Goal: Complete application form

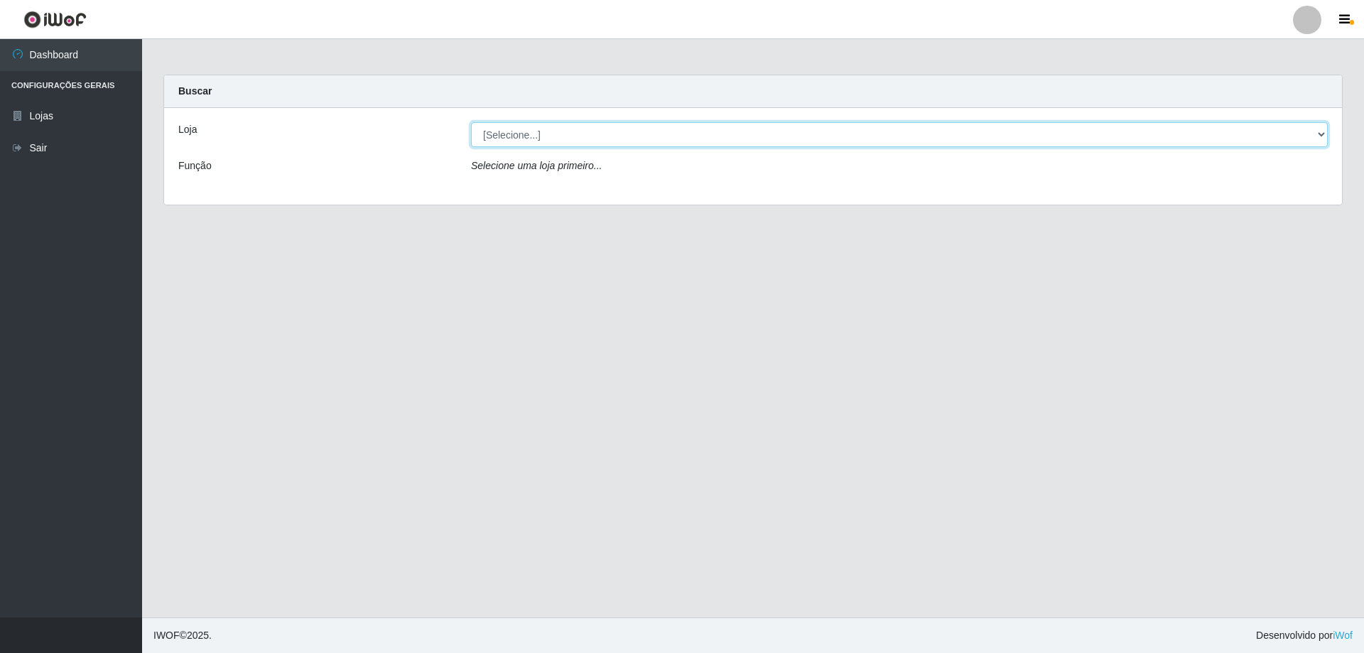
click at [664, 139] on select "[Selecione...] SuperShow Bis - Avenida 6 SuperShow [GEOGRAPHIC_DATA]" at bounding box center [899, 134] width 857 height 25
select select "60"
click at [471, 122] on select "[Selecione...] SuperShow Bis - Avenida 6 SuperShow [GEOGRAPHIC_DATA]" at bounding box center [899, 134] width 857 height 25
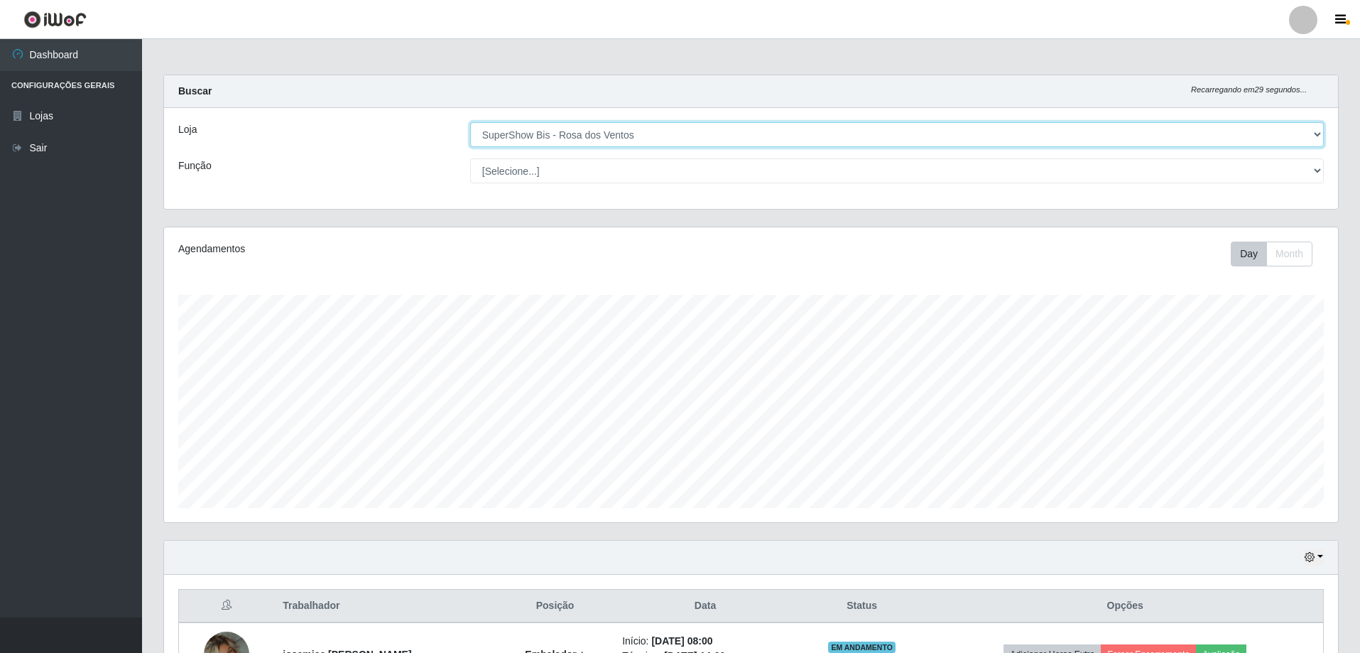
scroll to position [295, 1174]
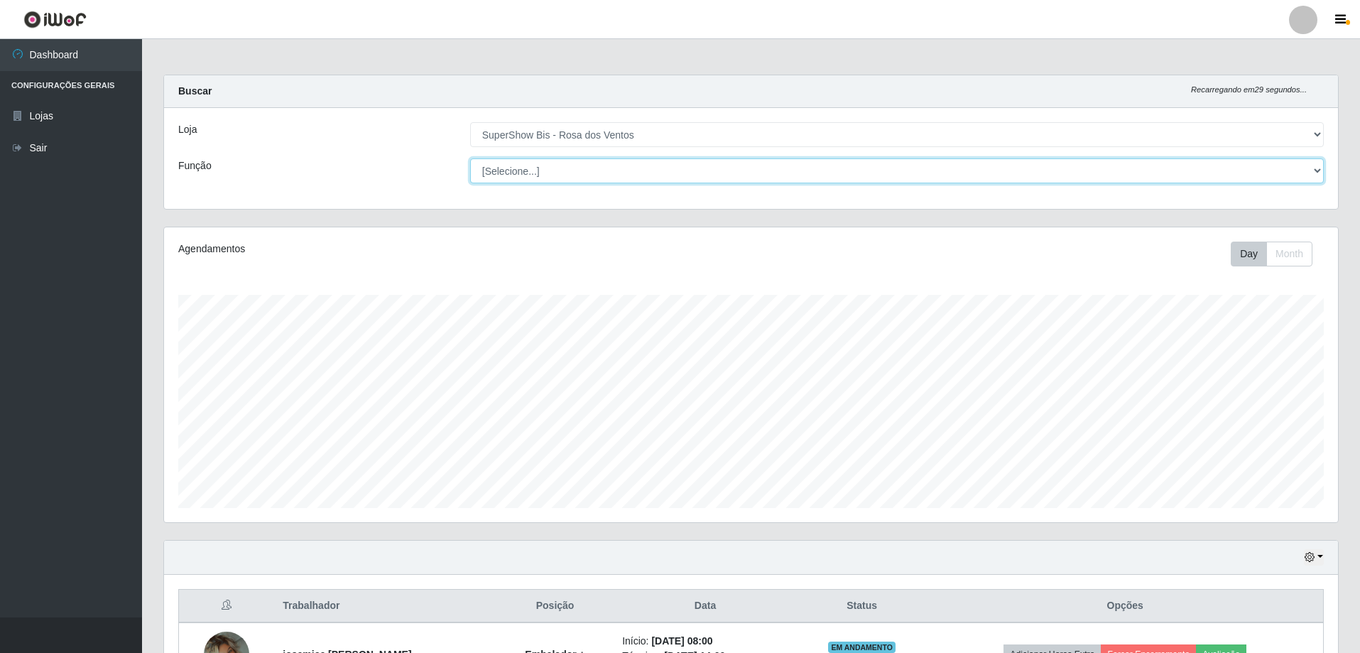
click at [634, 168] on select "[Selecione...] ASG ASG + ASG ++ Auxiliar de Cozinha Balconista de Açougue Balco…" at bounding box center [897, 170] width 854 height 25
click at [470, 158] on select "[Selecione...] ASG ASG + ASG ++ Auxiliar de Cozinha Balconista de Açougue Balco…" at bounding box center [897, 170] width 854 height 25
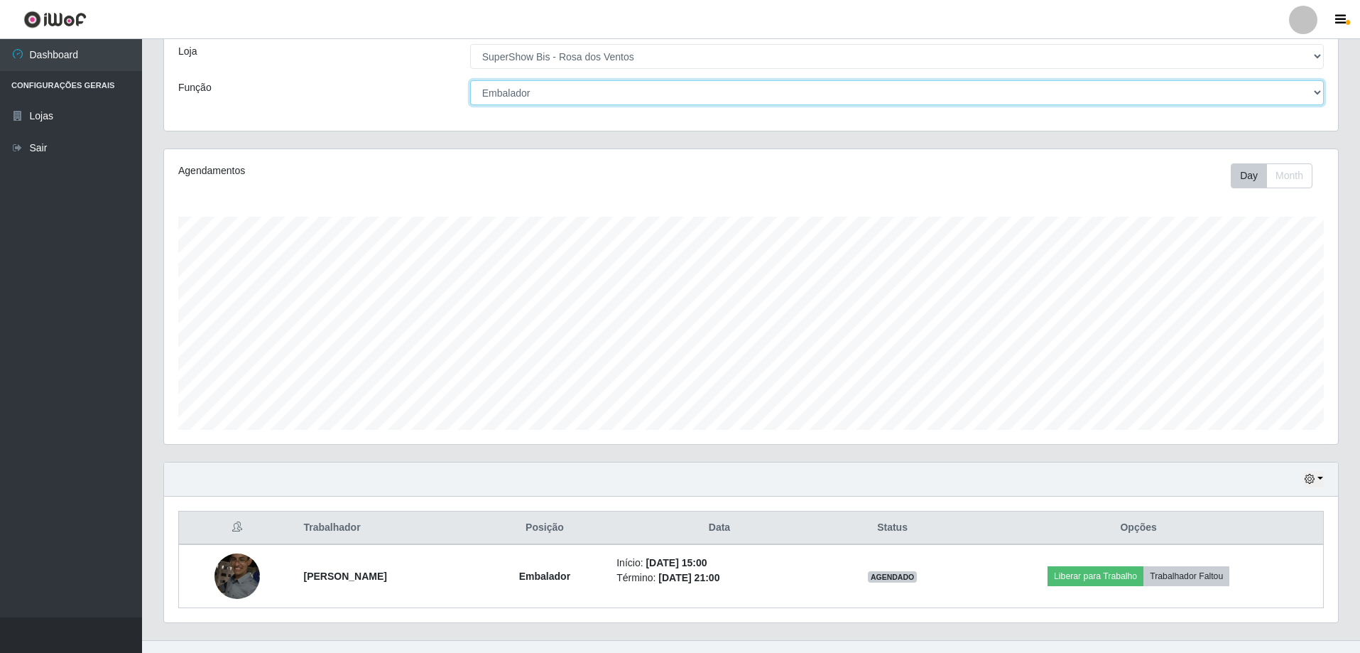
scroll to position [101, 0]
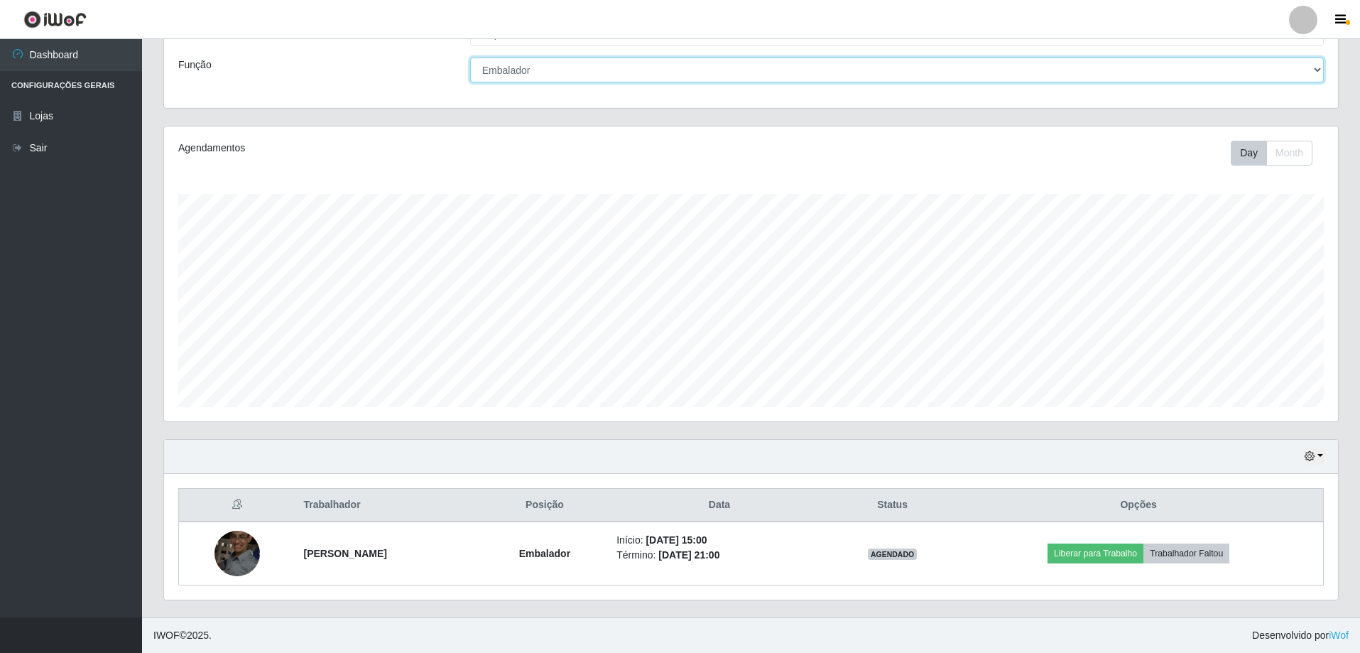
click at [688, 80] on select "[Selecione...] ASG ASG + ASG ++ Auxiliar de Cozinha Balconista de Açougue Balco…" at bounding box center [897, 70] width 854 height 25
click at [470, 82] on select "[Selecione...] ASG ASG + ASG ++ Auxiliar de Cozinha Balconista de Açougue Balco…" at bounding box center [897, 70] width 854 height 25
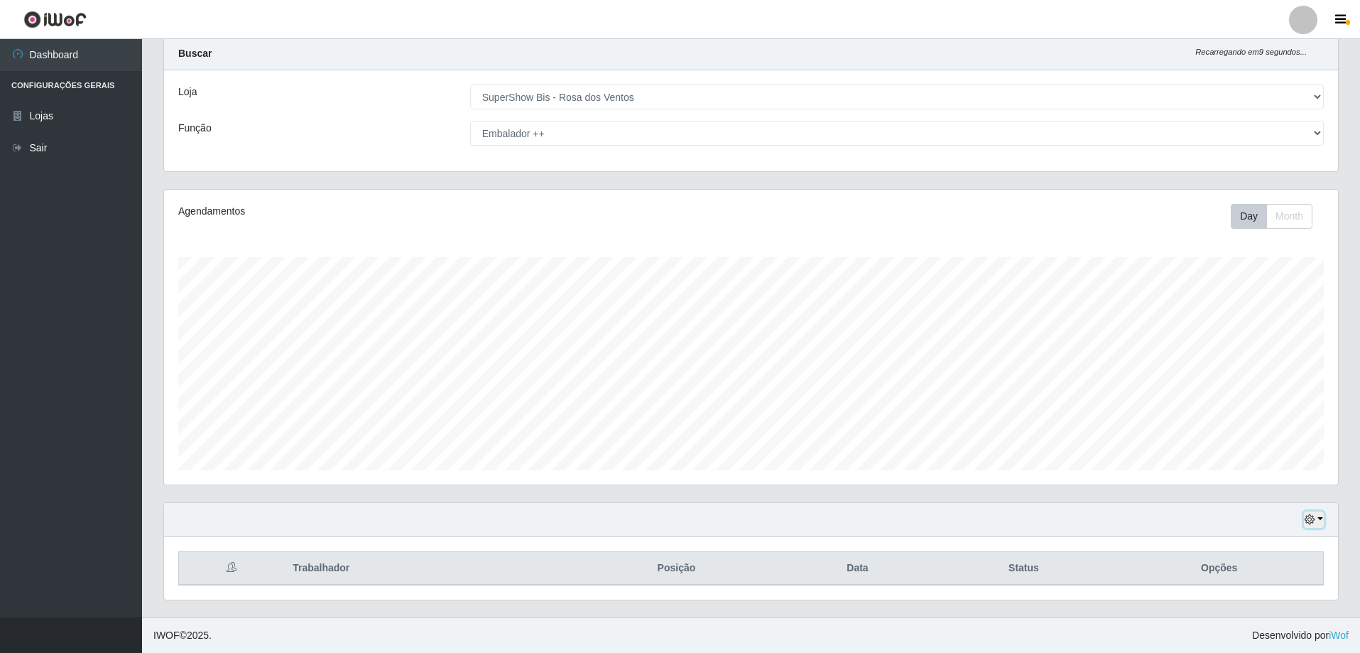
click at [1318, 519] on button "button" at bounding box center [1314, 519] width 20 height 16
click at [1254, 427] on button "3 dias" at bounding box center [1267, 437] width 112 height 30
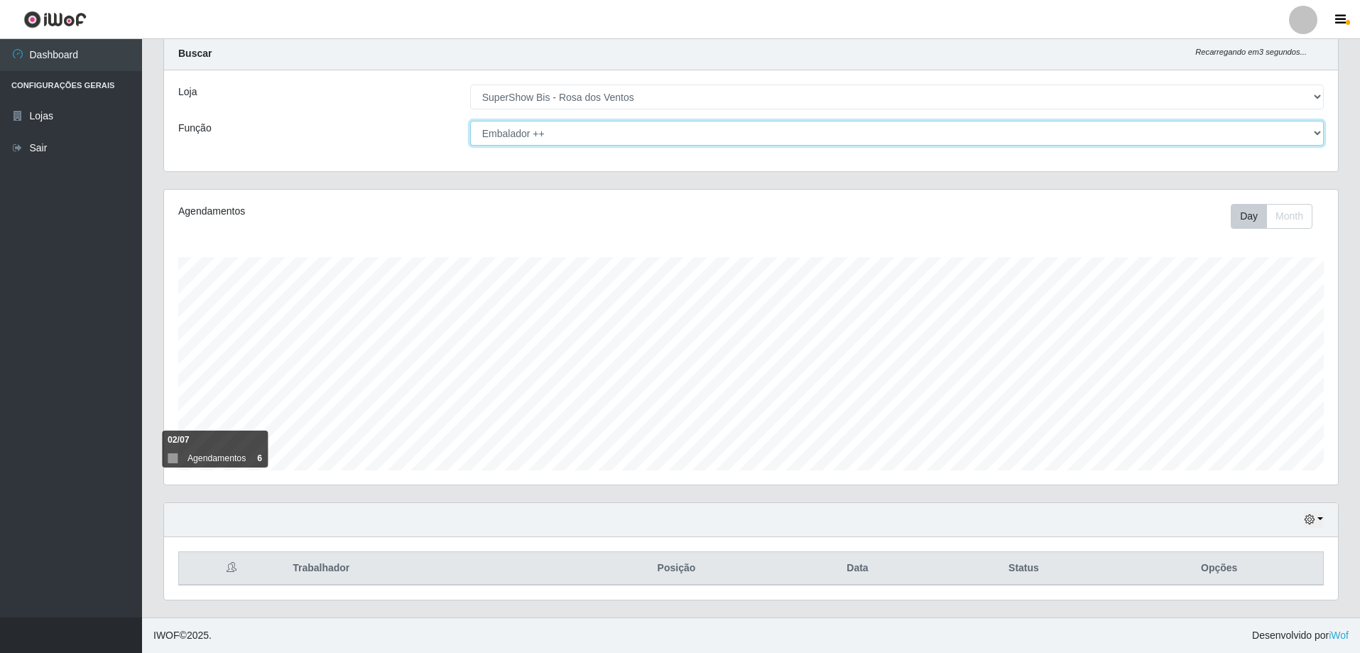
click at [560, 129] on select "[Selecione...] ASG ASG + ASG ++ Auxiliar de Cozinha Balconista de Açougue Balco…" at bounding box center [897, 133] width 854 height 25
click at [470, 121] on select "[Selecione...] ASG ASG + ASG ++ Auxiliar de Cozinha Balconista de Açougue Balco…" at bounding box center [897, 133] width 854 height 25
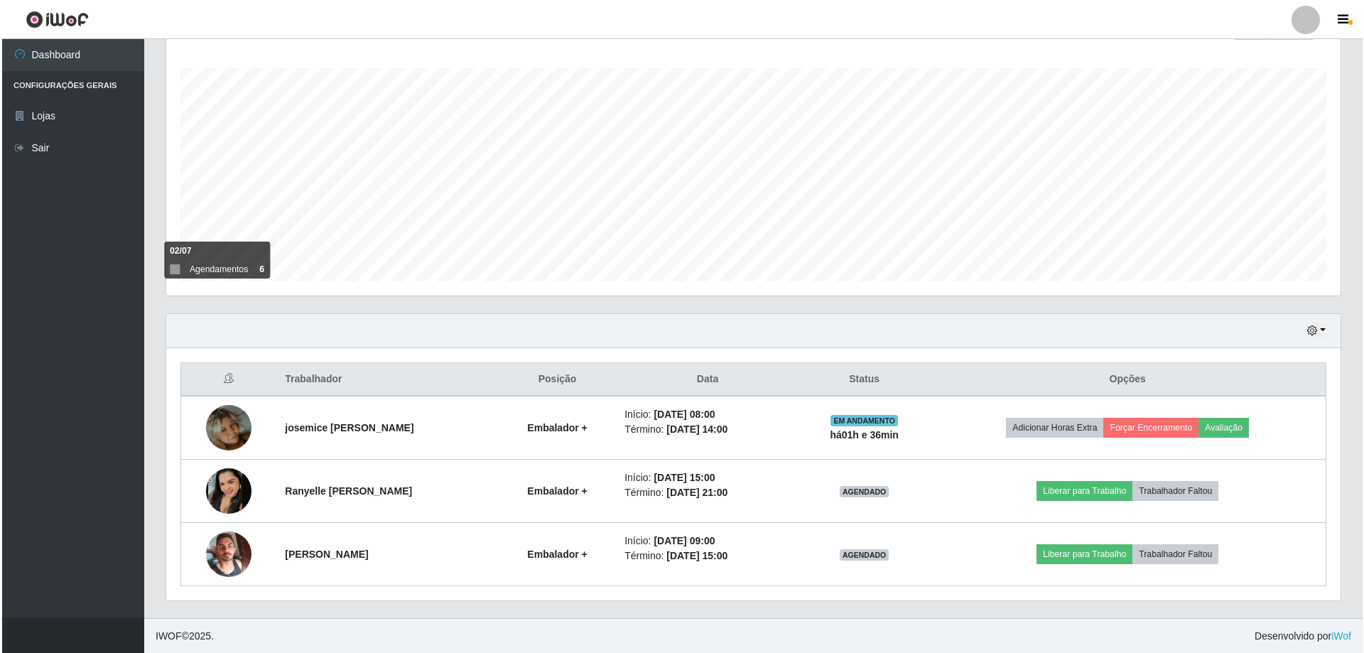
scroll to position [227, 0]
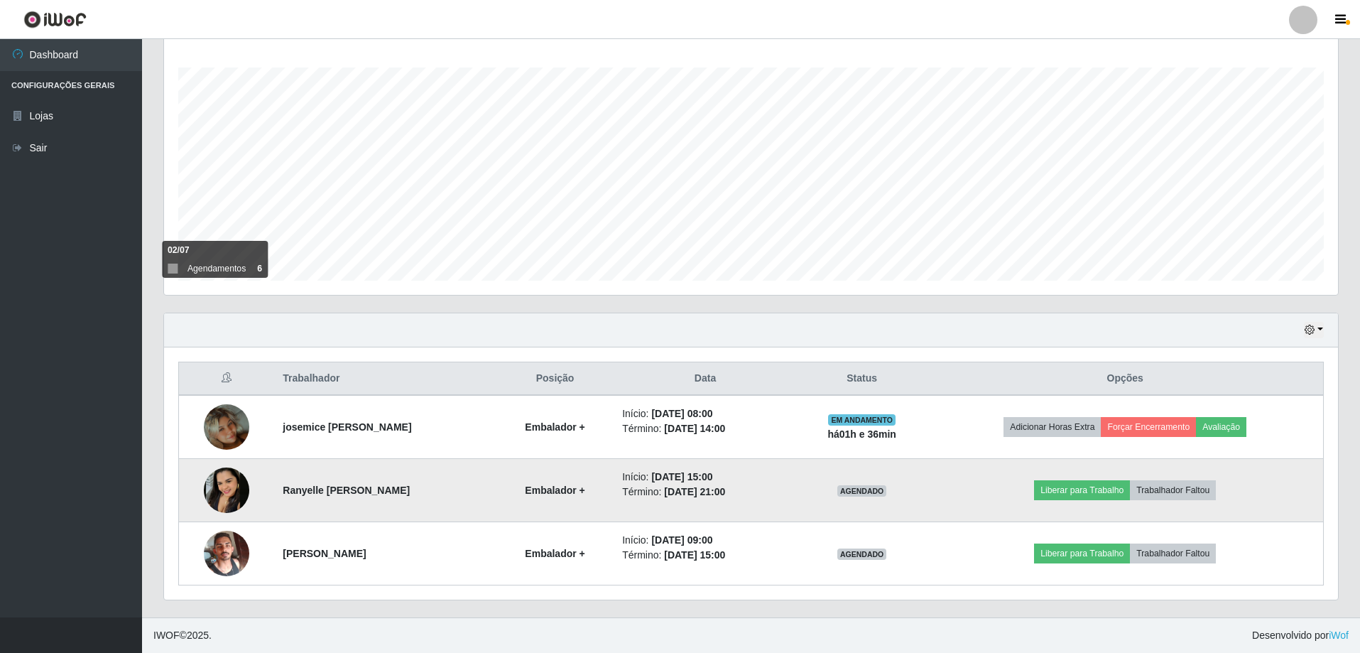
click at [227, 494] on img at bounding box center [226, 489] width 45 height 45
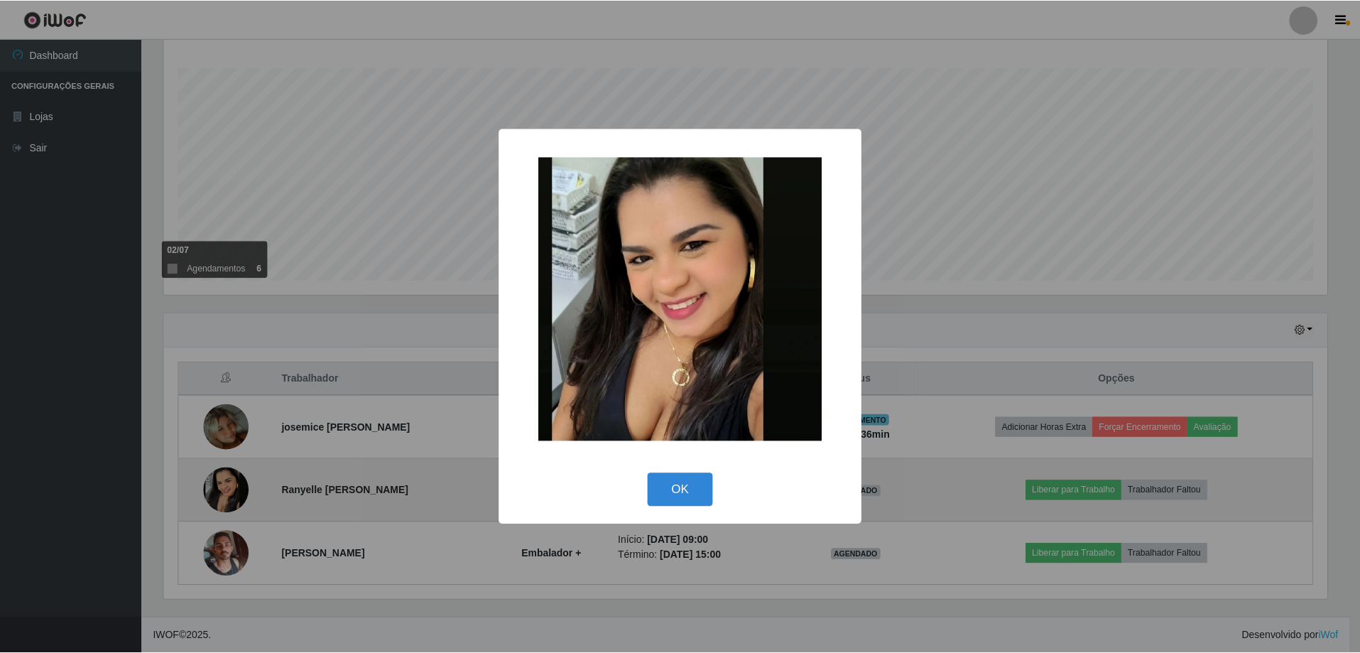
scroll to position [295, 1167]
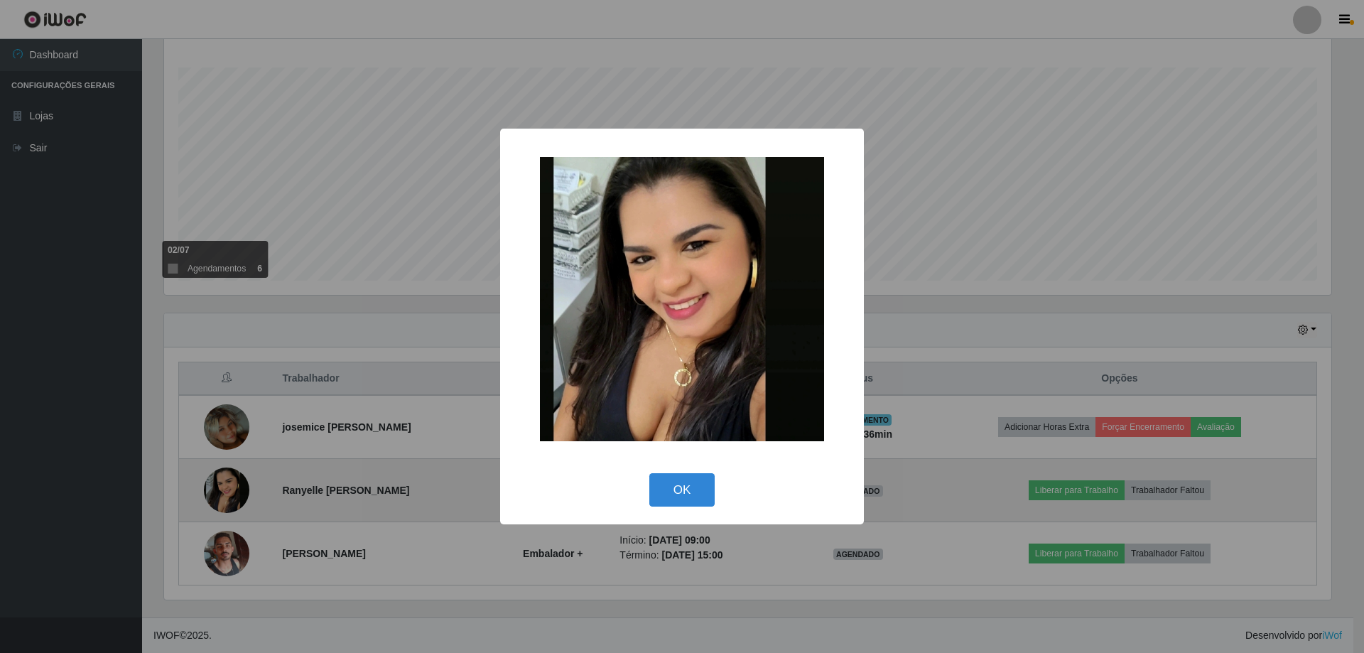
click at [227, 494] on div "× OK Cancel" at bounding box center [682, 326] width 1364 height 653
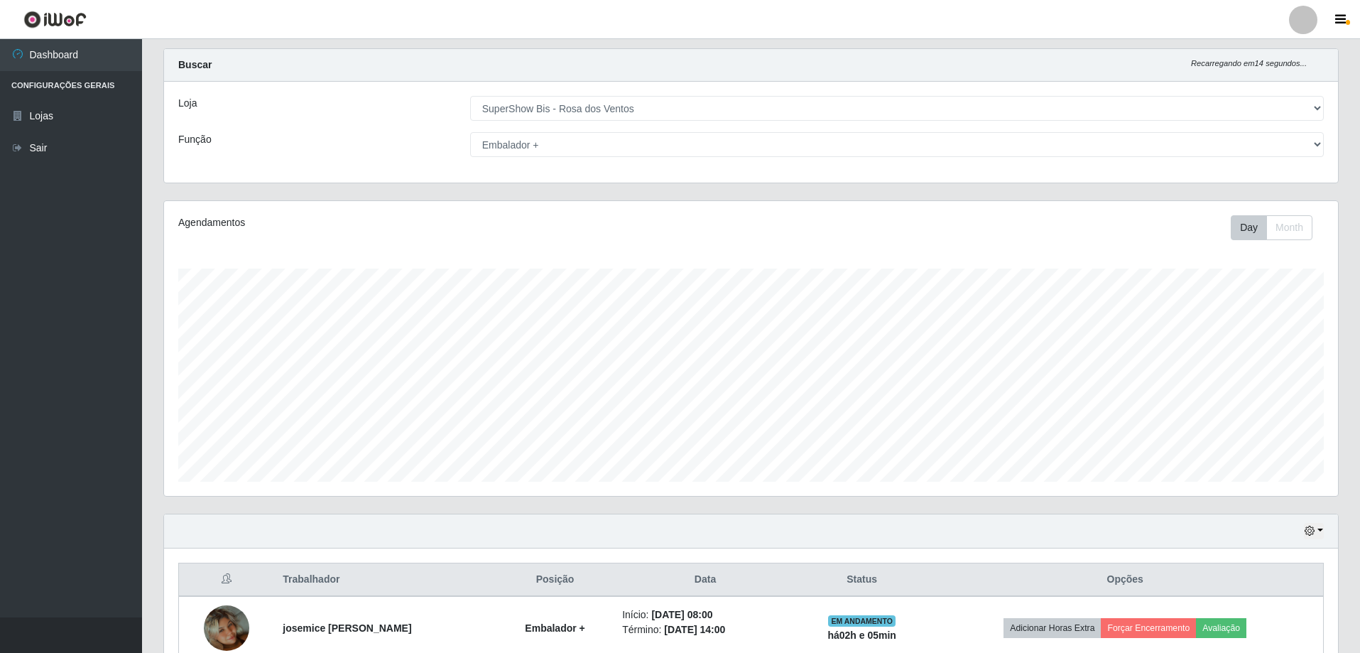
scroll to position [0, 0]
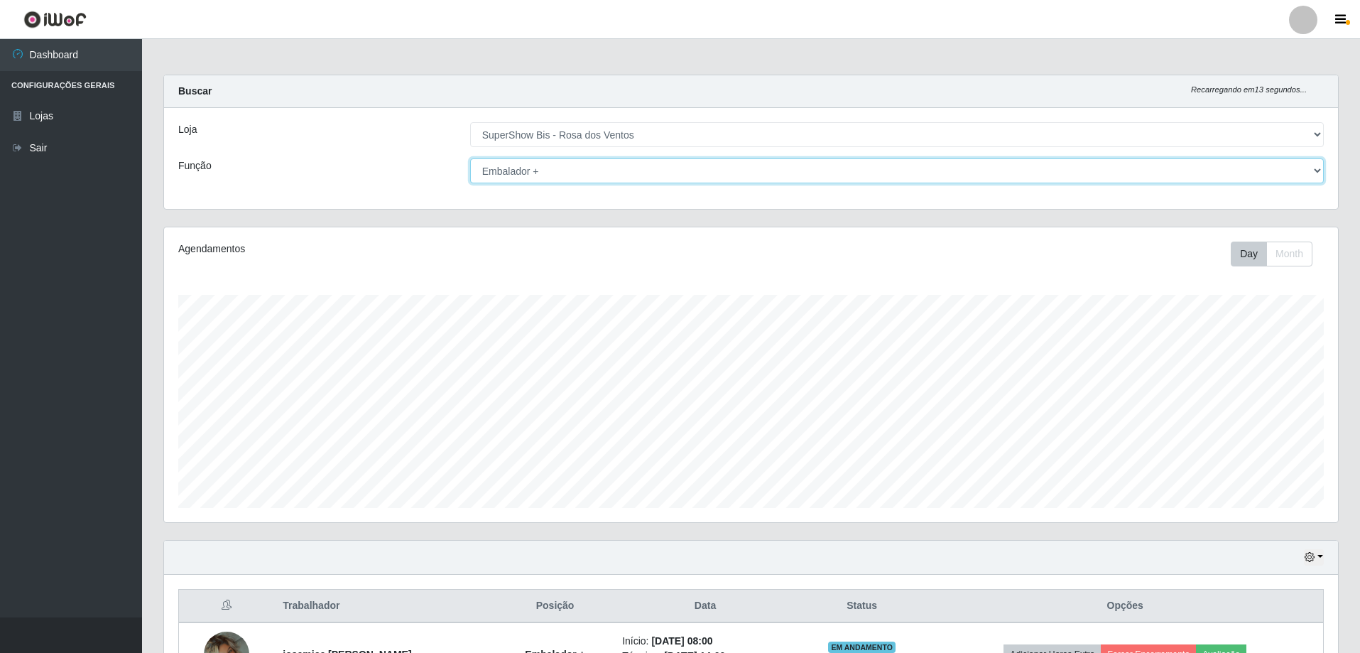
click at [618, 161] on select "[Selecione...] ASG ASG + ASG ++ Auxiliar de Cozinha Balconista de Açougue Balco…" at bounding box center [897, 170] width 854 height 25
select select "1"
click at [470, 158] on select "[Selecione...] ASG ASG + ASG ++ Auxiliar de Cozinha Balconista de Açougue Balco…" at bounding box center [897, 170] width 854 height 25
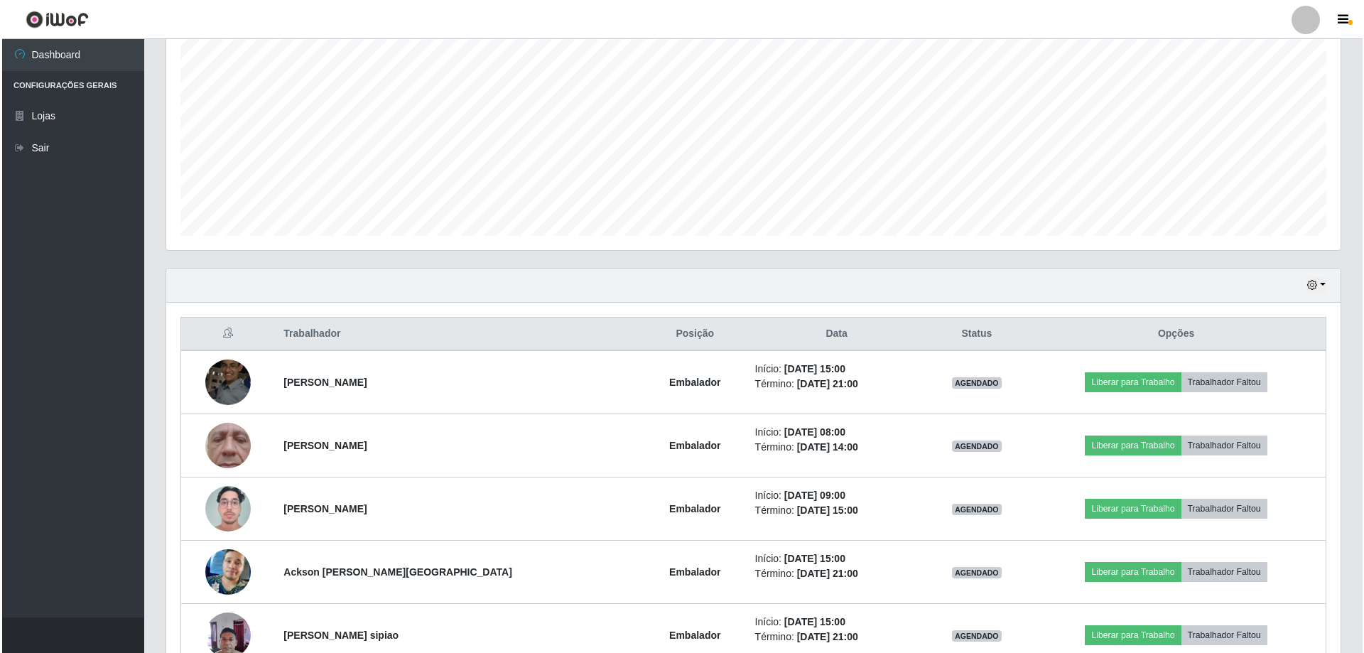
scroll to position [393, 0]
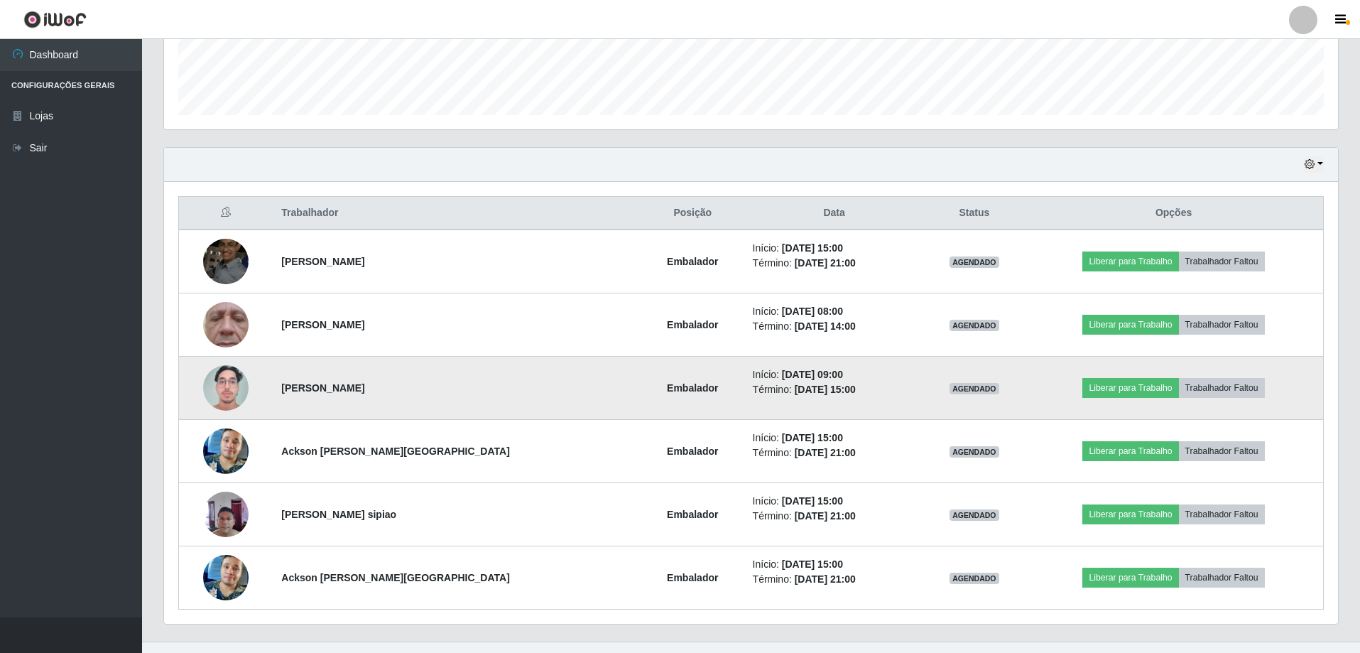
click at [228, 384] on img at bounding box center [225, 387] width 45 height 60
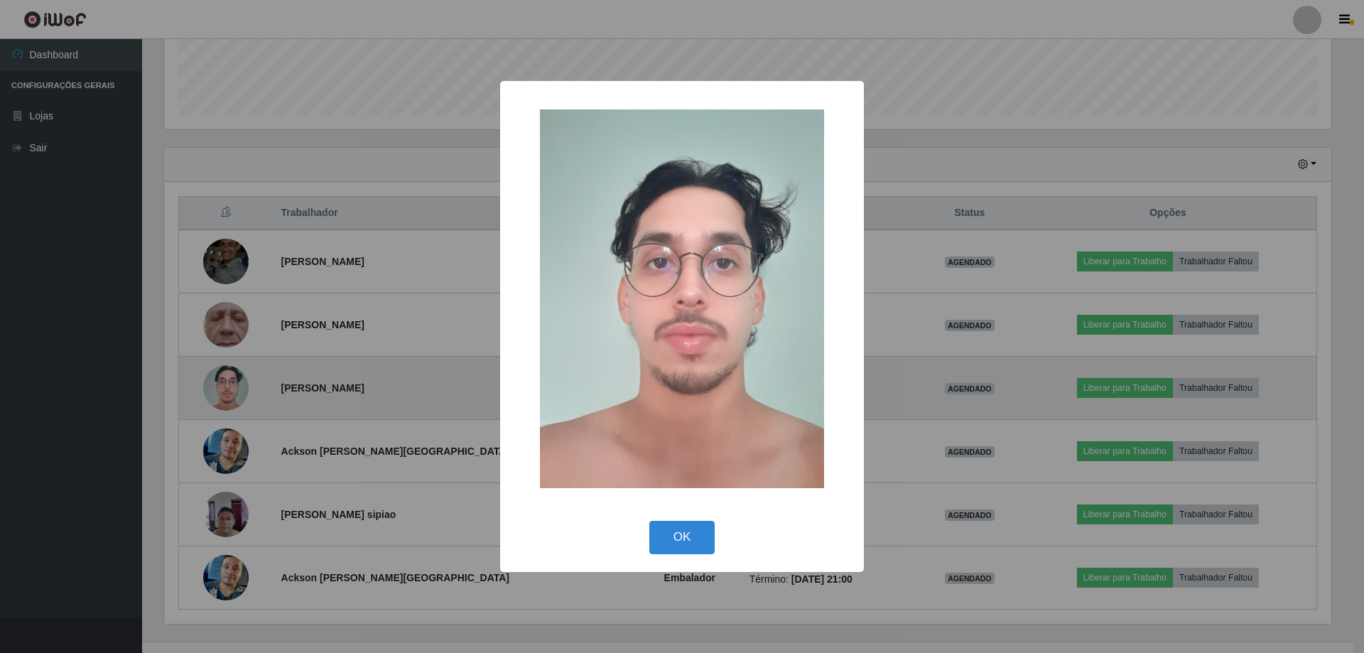
click at [228, 384] on div "× OK Cancel" at bounding box center [682, 326] width 1364 height 653
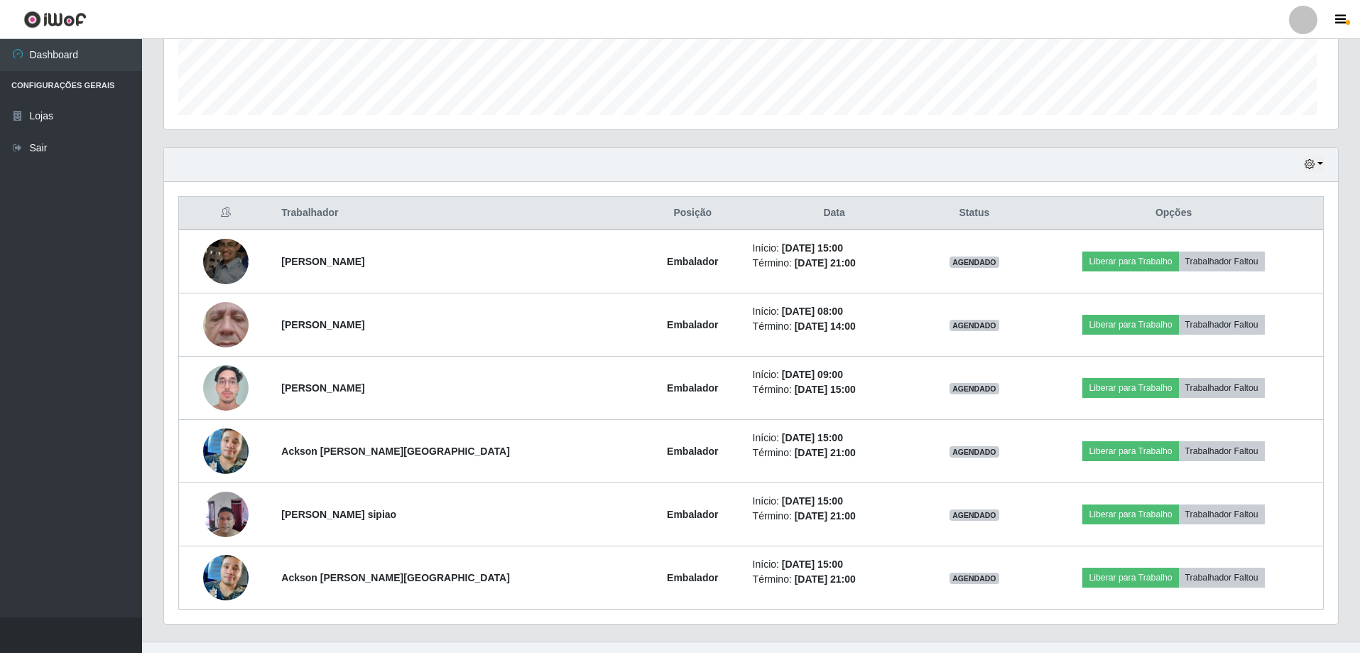
scroll to position [295, 1174]
